Goal: Find specific page/section: Find specific page/section

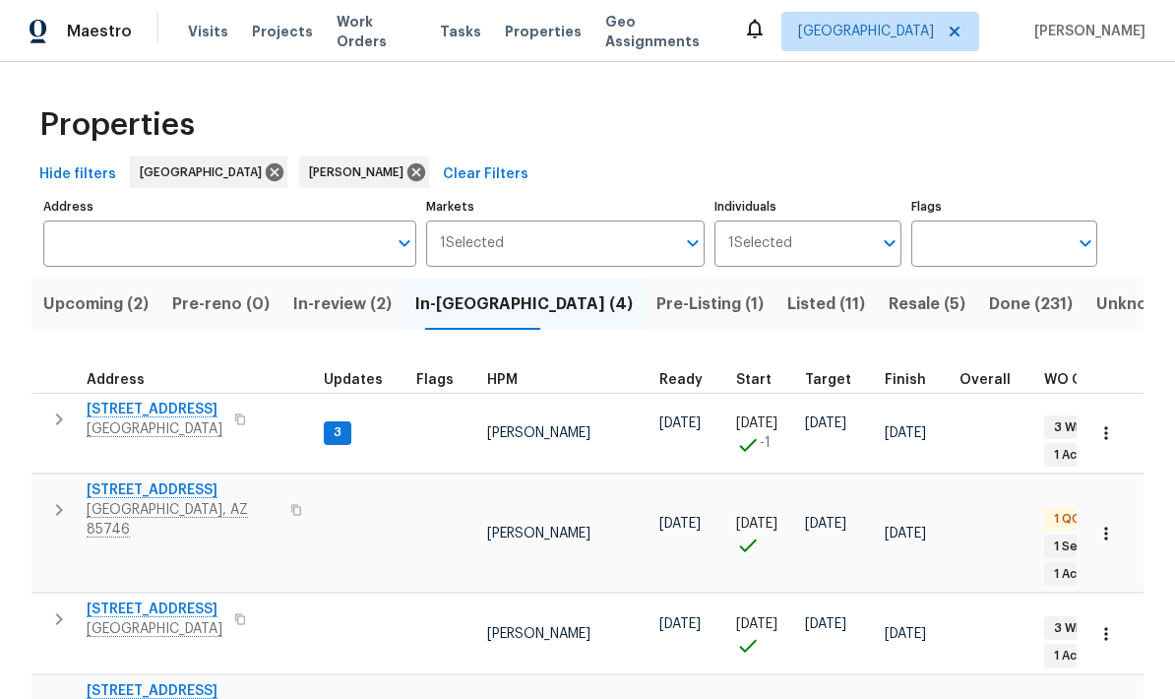
click at [52, 698] on icon "button" at bounding box center [59, 711] width 24 height 24
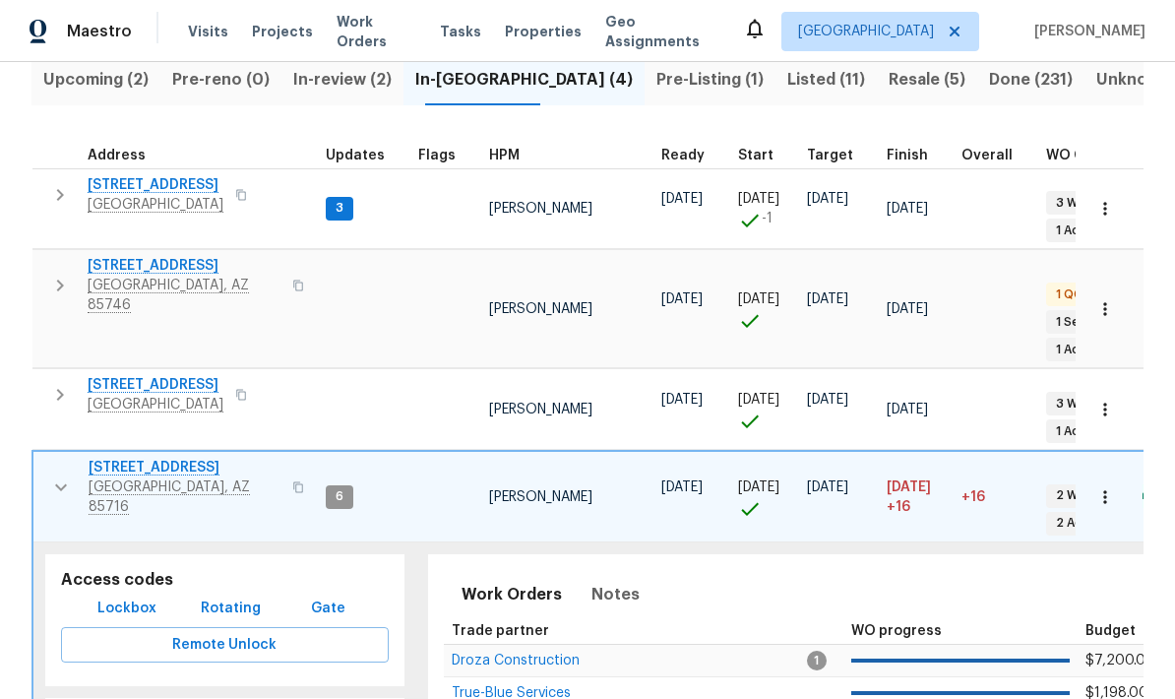
scroll to position [225, 0]
click at [155, 457] on span "3701 E 2nd St Apt A" at bounding box center [185, 467] width 192 height 20
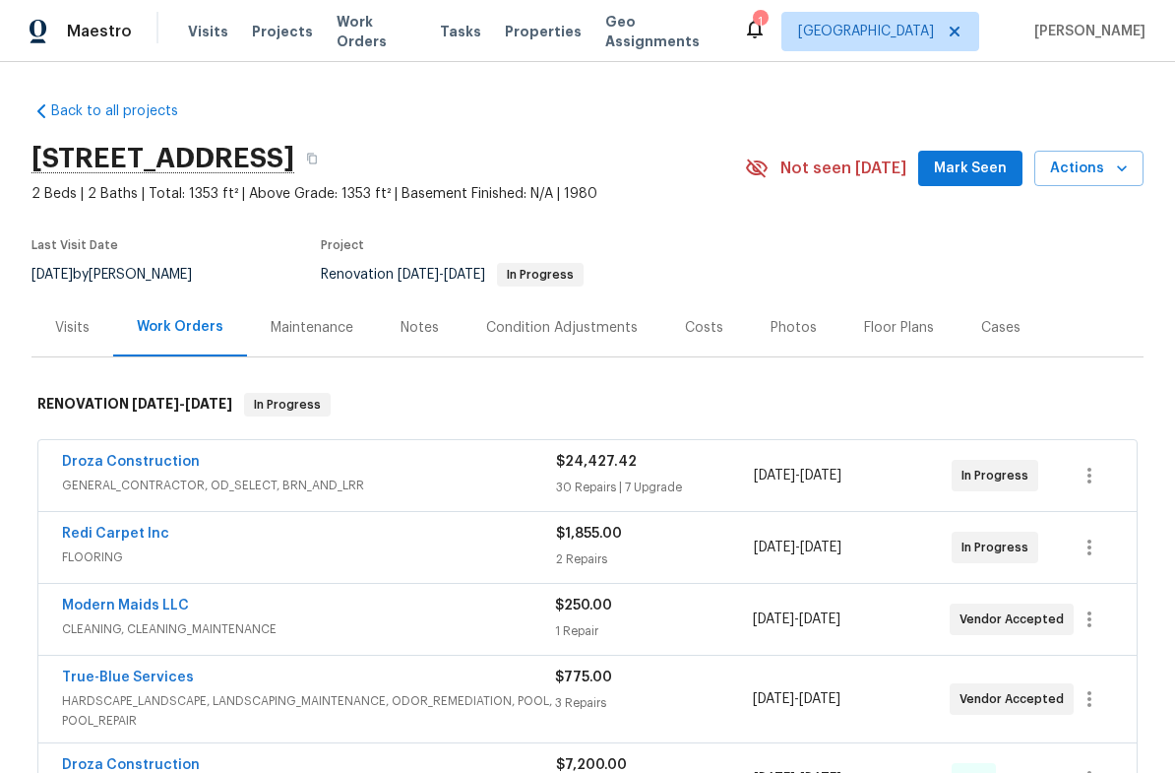
click at [718, 320] on div "Costs" at bounding box center [704, 327] width 86 height 58
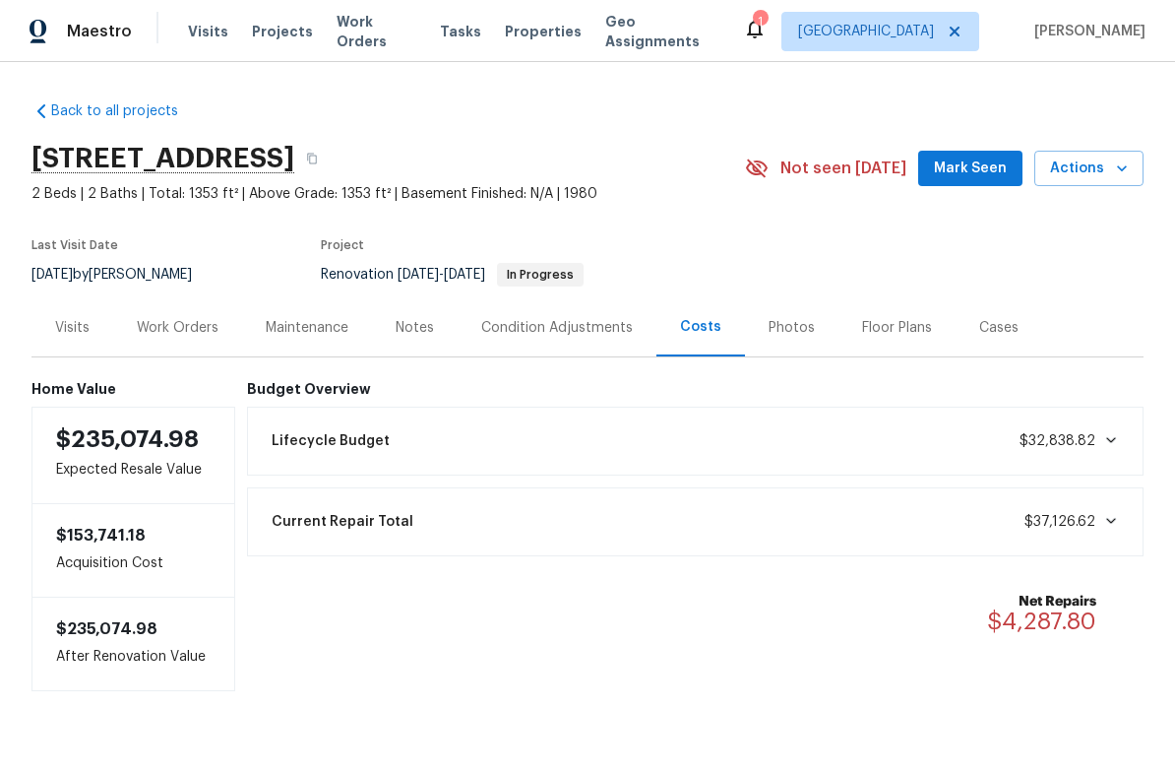
click at [185, 331] on div "Work Orders" at bounding box center [178, 328] width 82 height 20
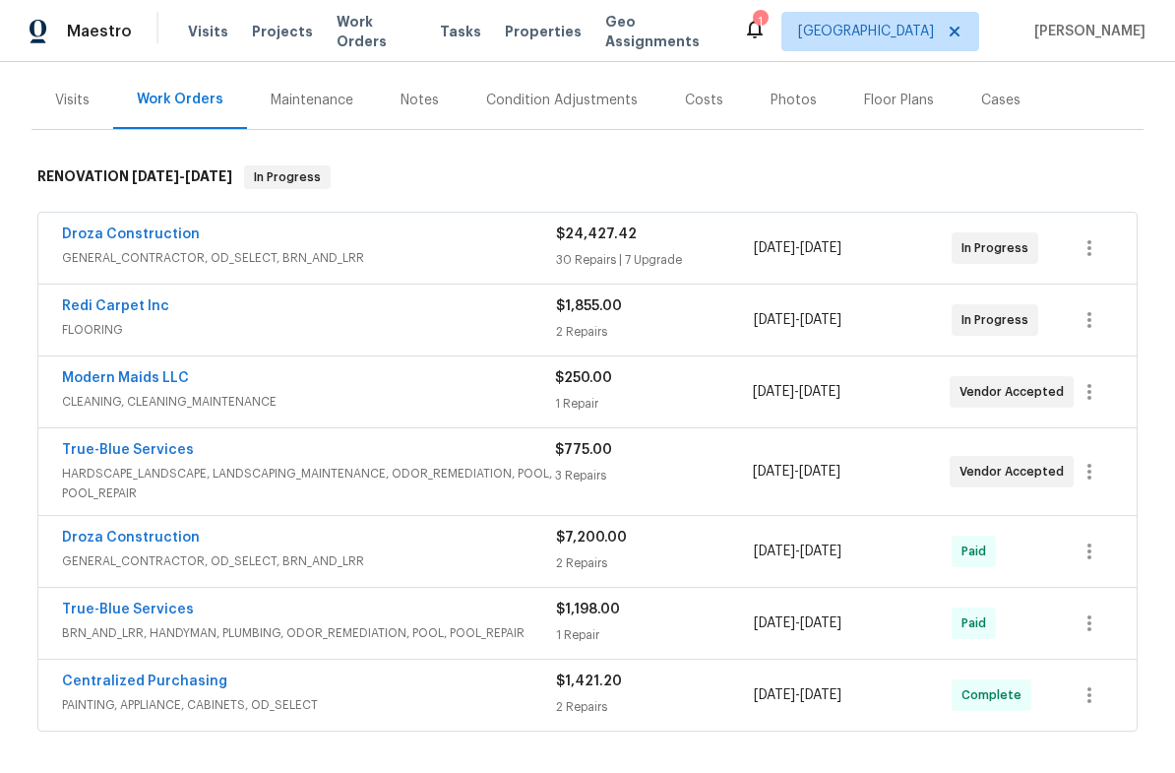
scroll to position [230, 0]
